Goal: Information Seeking & Learning: Learn about a topic

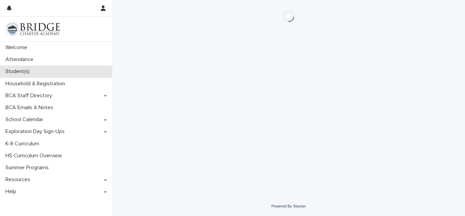
click at [82, 74] on div "Student(s)" at bounding box center [56, 71] width 112 height 12
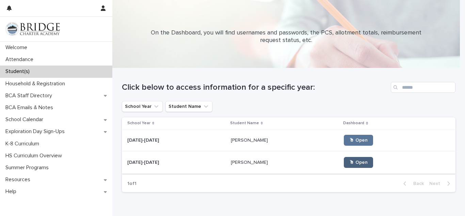
click at [350, 161] on span "🖱 Open" at bounding box center [359, 162] width 18 height 5
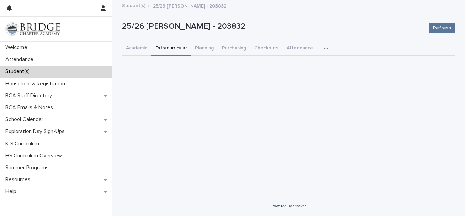
click at [178, 46] on button "Extracurricular" at bounding box center [171, 49] width 40 height 14
click at [141, 52] on button "Academic" at bounding box center [136, 49] width 29 height 14
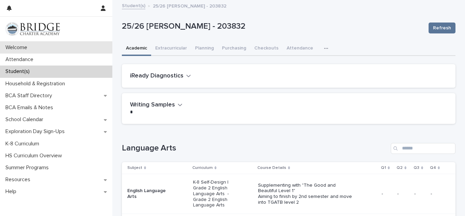
click at [22, 49] on p "Welcome" at bounding box center [18, 47] width 30 height 6
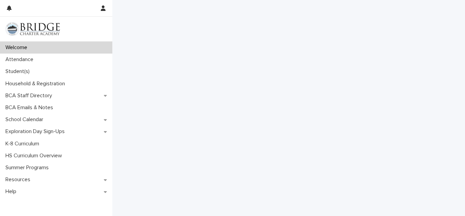
scroll to position [406, 0]
